Goal: Task Accomplishment & Management: Manage account settings

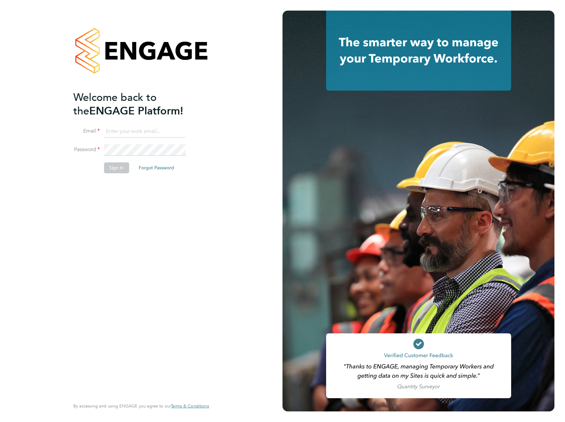
type input "[EMAIL_ADDRESS][DOMAIN_NAME]"
click at [117, 168] on button "Sign In" at bounding box center [116, 167] width 25 height 11
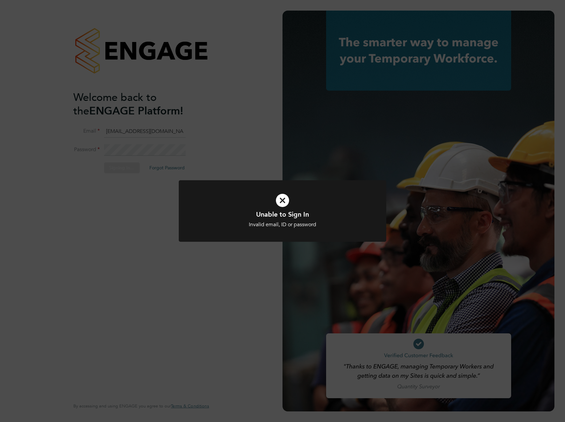
click at [155, 179] on div "Unable to Sign In Invalid email, ID or password Cancel Okay" at bounding box center [282, 211] width 565 height 422
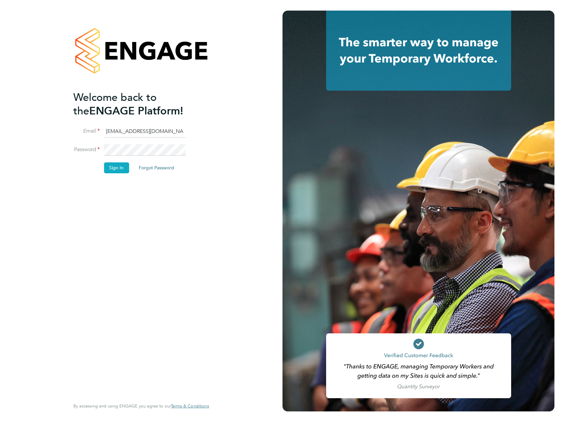
click at [115, 166] on button "Sign In" at bounding box center [116, 167] width 25 height 11
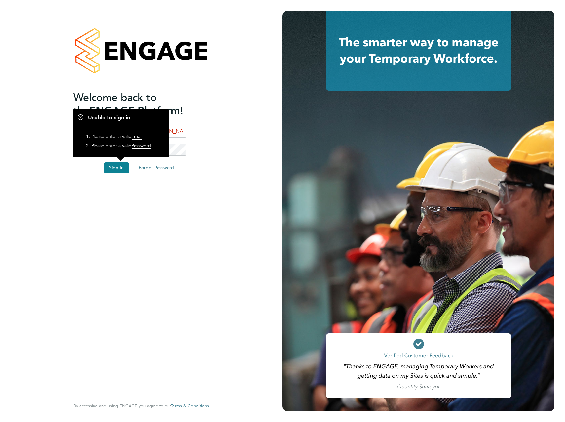
click at [135, 192] on div "Welcome back to the ENGAGE Platform! Email [EMAIL_ADDRESS][DOMAIN_NAME] Passwor…" at bounding box center [137, 244] width 129 height 307
click at [212, 184] on div "Welcome back to the ENGAGE Platform! Email [EMAIL_ADDRESS][DOMAIN_NAME] Passwor…" at bounding box center [141, 211] width 162 height 422
click at [117, 171] on button "Sign In" at bounding box center [116, 167] width 25 height 11
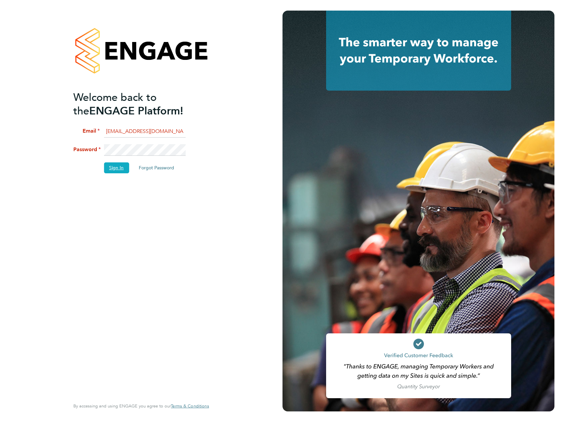
click at [116, 168] on button "Sign In" at bounding box center [116, 167] width 25 height 11
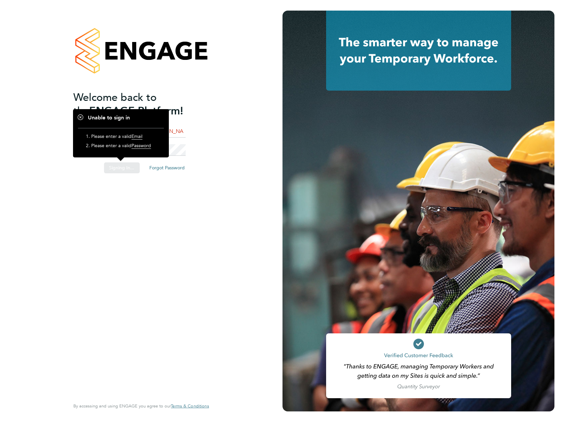
click at [111, 171] on div "Sorry, we are having problems connecting to our services." at bounding box center [141, 211] width 282 height 422
click at [77, 173] on div "Sorry, we are having problems connecting to our services." at bounding box center [141, 211] width 282 height 422
click at [78, 116] on h1 "Unable to sign in" at bounding box center [121, 117] width 86 height 7
click at [83, 117] on h1 "Unable to sign in" at bounding box center [121, 117] width 86 height 7
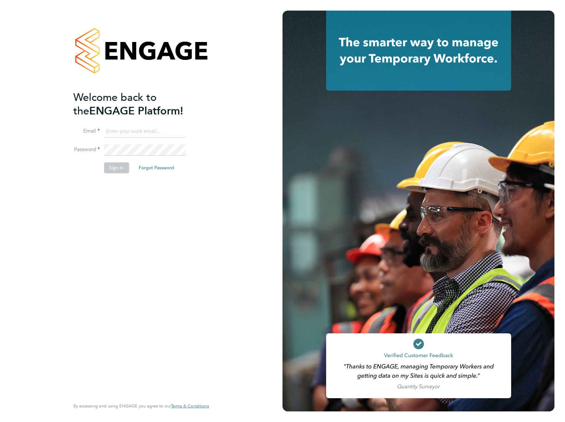
type input "[EMAIL_ADDRESS][DOMAIN_NAME]"
click at [139, 217] on div "Welcome back to the ENGAGE Platform! Email [EMAIL_ADDRESS][DOMAIN_NAME] Passwor…" at bounding box center [137, 244] width 129 height 307
click at [112, 166] on button "Sign In" at bounding box center [116, 167] width 25 height 11
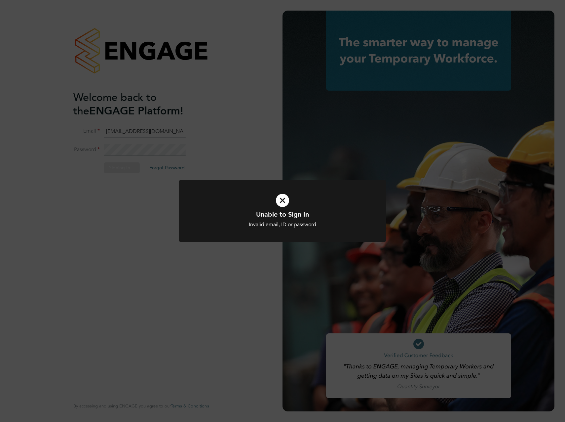
click at [235, 204] on icon at bounding box center [283, 200] width 172 height 26
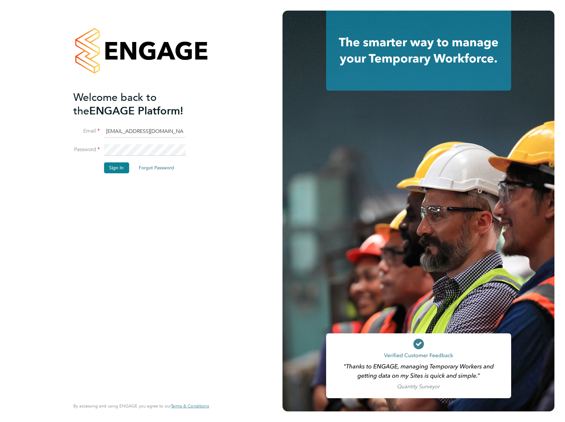
click at [174, 142] on li "Email [EMAIL_ADDRESS][DOMAIN_NAME]" at bounding box center [137, 135] width 129 height 18
click at [17, 175] on div "Welcome back to the ENGAGE Platform! Email [EMAIL_ADDRESS][DOMAIN_NAME] Passwor…" at bounding box center [141, 211] width 282 height 422
click at [105, 168] on button "Sign In" at bounding box center [116, 167] width 25 height 11
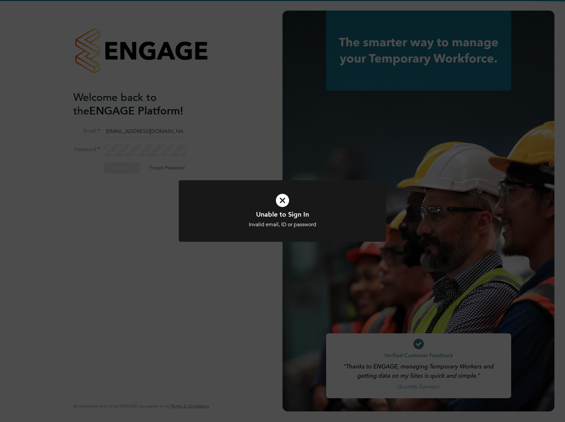
click at [207, 137] on div "Unable to Sign In Invalid email, ID or password Cancel Okay" at bounding box center [282, 211] width 565 height 422
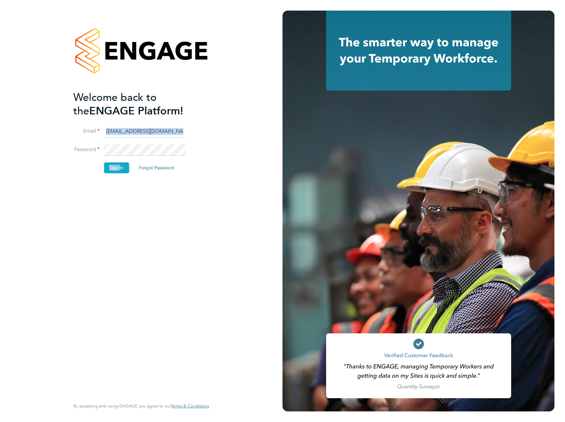
drag, startPoint x: 164, startPoint y: 143, endPoint x: 118, endPoint y: 163, distance: 49.7
click at [118, 163] on fieldset "Email [EMAIL_ADDRESS][DOMAIN_NAME] Password Sign In Forgot Password" at bounding box center [137, 153] width 129 height 54
click at [36, 151] on div "Welcome back to the ENGAGE Platform! Email [EMAIL_ADDRESS][DOMAIN_NAME] Passwor…" at bounding box center [141, 211] width 282 height 422
click at [113, 166] on button "Sign In" at bounding box center [116, 167] width 25 height 11
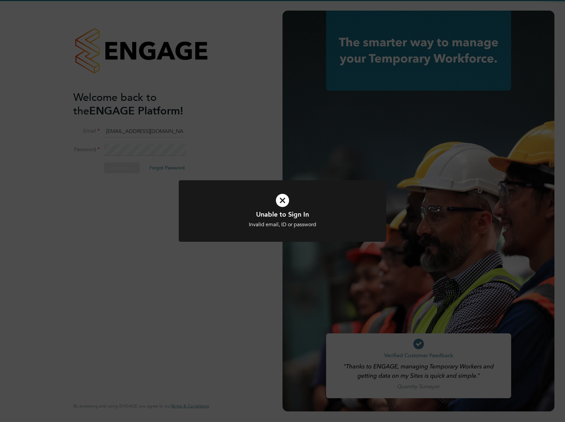
click at [172, 179] on div "Unable to Sign In Invalid email, ID or password Cancel Okay" at bounding box center [282, 211] width 565 height 422
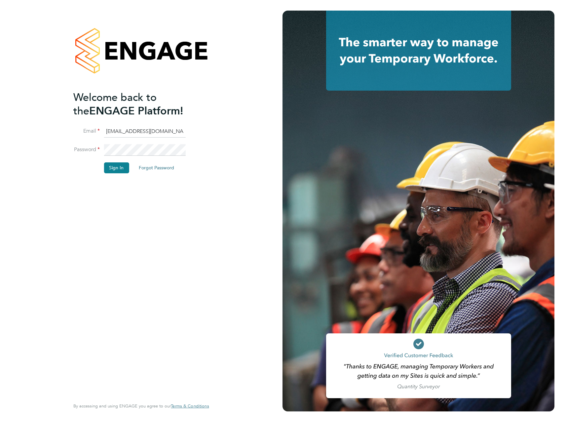
click at [62, 169] on div "Welcome back to the ENGAGE Platform! Email [EMAIL_ADDRESS][DOMAIN_NAME] Passwor…" at bounding box center [141, 211] width 162 height 422
click at [110, 172] on button "Sign In" at bounding box center [116, 167] width 25 height 11
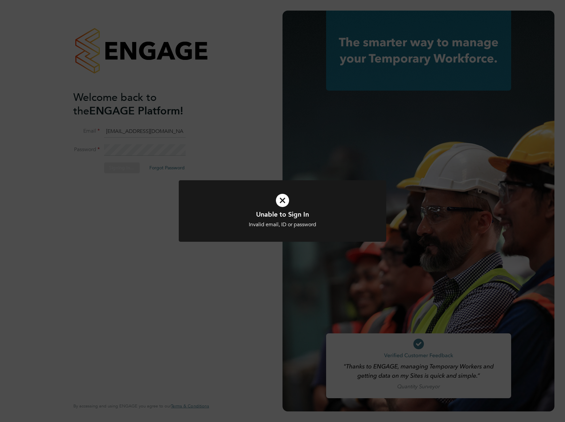
click at [115, 176] on div "Unable to Sign In Invalid email, ID or password Cancel Okay" at bounding box center [282, 211] width 565 height 422
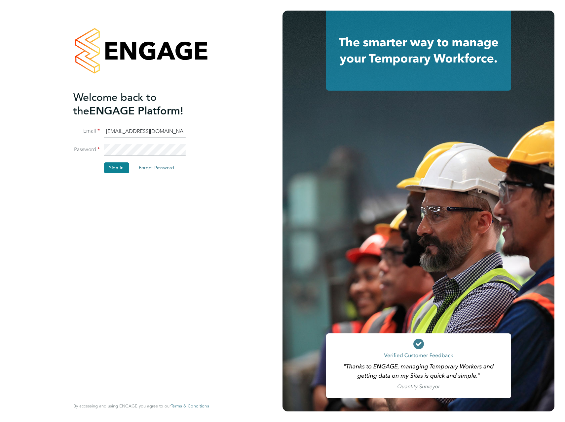
click at [17, 2] on div "Welcome back to the ENGAGE Platform! Email [EMAIL_ADDRESS][DOMAIN_NAME] Passwor…" at bounding box center [141, 211] width 282 height 422
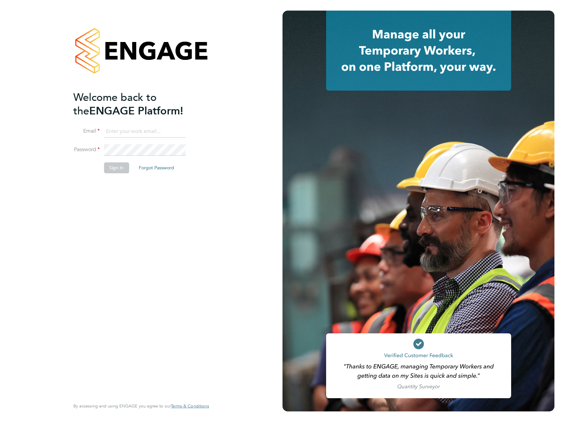
type input "[EMAIL_ADDRESS][DOMAIN_NAME]"
click at [108, 167] on button "Sign In" at bounding box center [116, 167] width 25 height 11
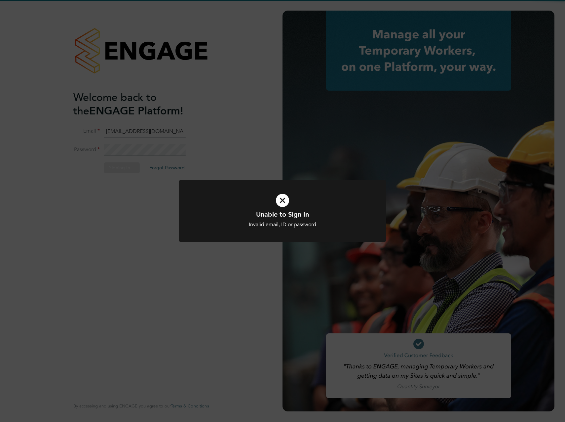
click at [173, 187] on div "Unable to Sign In Invalid email, ID or password Cancel Okay" at bounding box center [282, 211] width 565 height 422
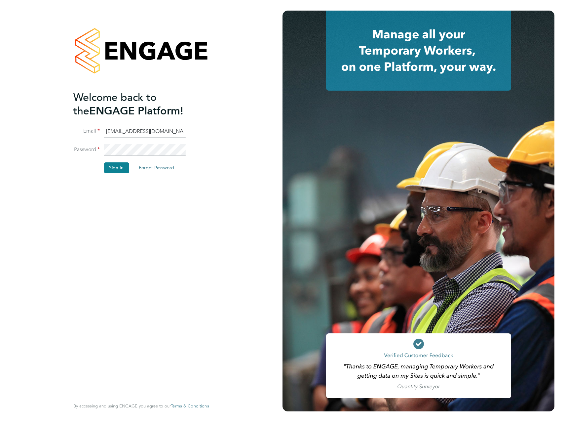
click at [47, 161] on div "Welcome back to the ENGAGE Platform! Email [EMAIL_ADDRESS][DOMAIN_NAME] Passwor…" at bounding box center [141, 211] width 282 height 422
click at [106, 195] on div "Welcome back to the ENGAGE Platform! Email [EMAIL_ADDRESS][DOMAIN_NAME] Passwor…" at bounding box center [137, 244] width 129 height 307
click at [127, 135] on input "[EMAIL_ADDRESS][DOMAIN_NAME]" at bounding box center [145, 132] width 82 height 12
click at [210, 369] on div "Welcome back to the ENGAGE Platform! Email [EMAIL_ADDRESS][DOMAIN_NAME] Passwor…" at bounding box center [141, 211] width 162 height 422
click at [118, 165] on button "Sign In" at bounding box center [116, 167] width 25 height 11
